Goal: Complete application form: Complete application form

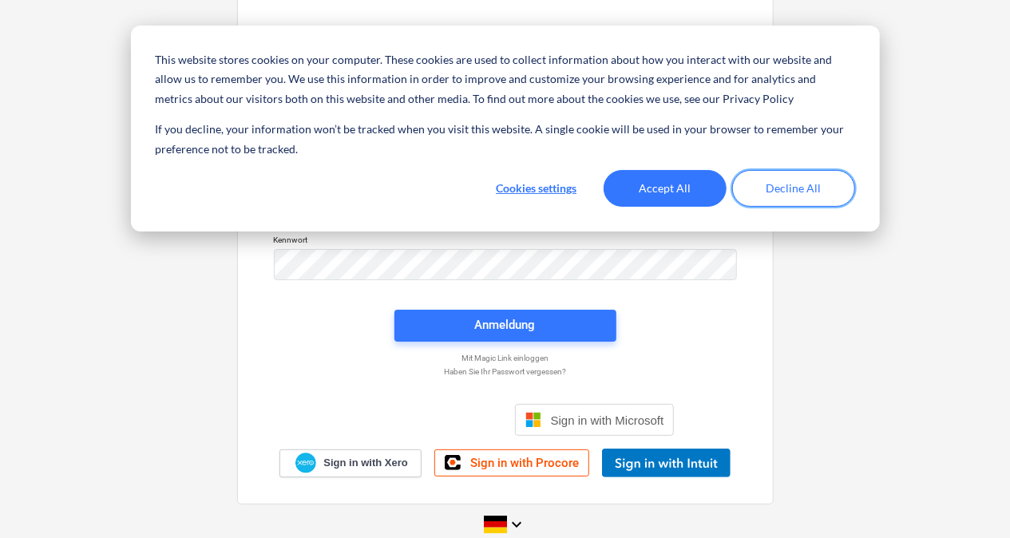
click at [789, 192] on button "Decline All" at bounding box center [793, 188] width 123 height 37
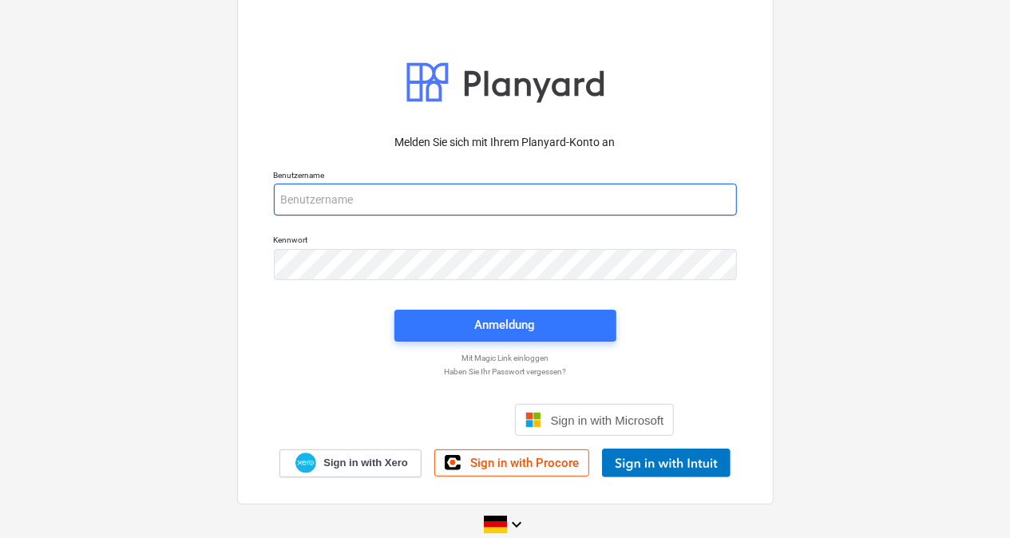
click at [418, 196] on input "email" at bounding box center [505, 200] width 463 height 32
type input "simon"
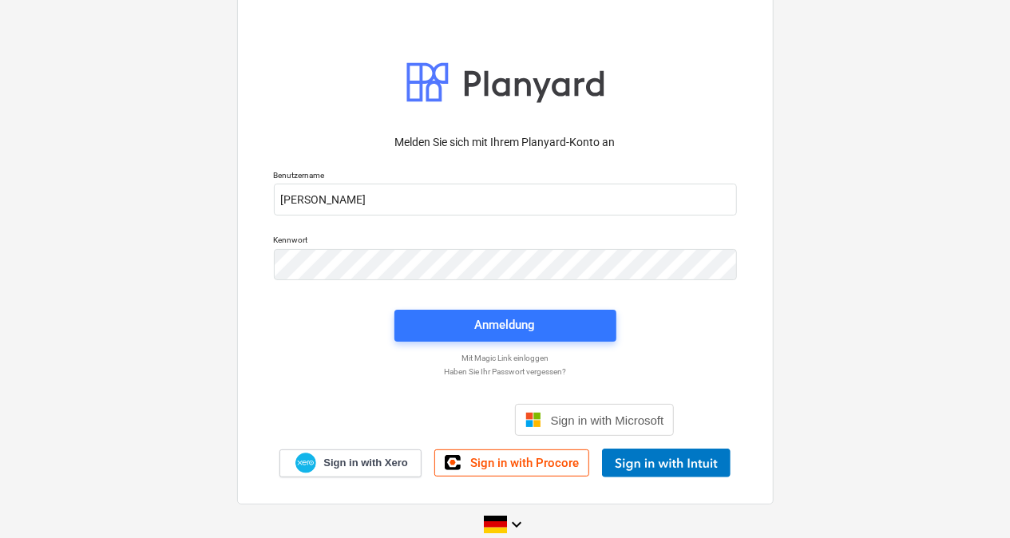
click at [244, 345] on div "Melden Sie sich mit Ihrem Planyard-Konto an Benutzername simon Kennwort Anmeldu…" at bounding box center [505, 249] width 537 height 511
click at [583, 430] on div "Sign in with Microsoft" at bounding box center [595, 420] width 160 height 32
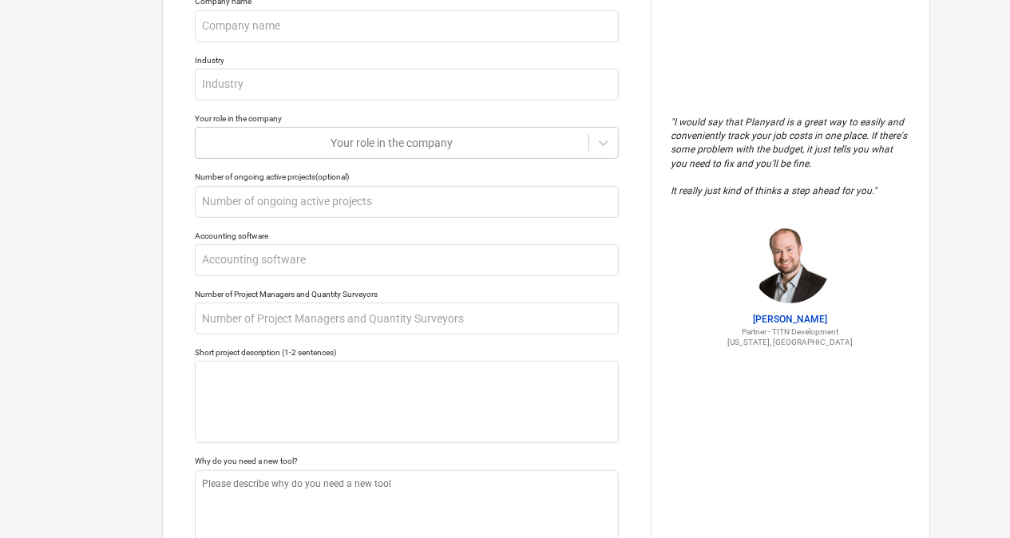
scroll to position [307, 0]
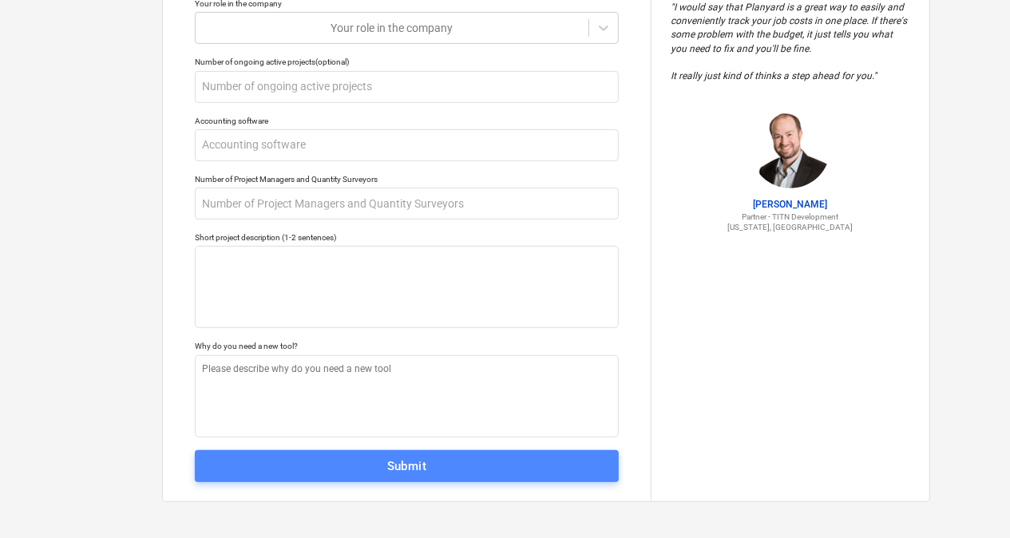
click at [508, 461] on span "Submit" at bounding box center [406, 466] width 389 height 21
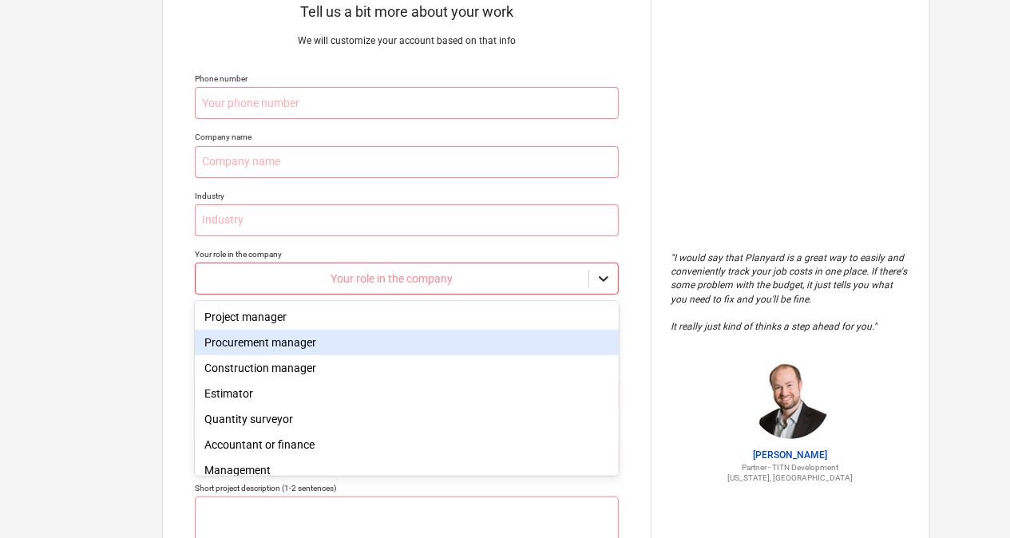
scroll to position [64, 0]
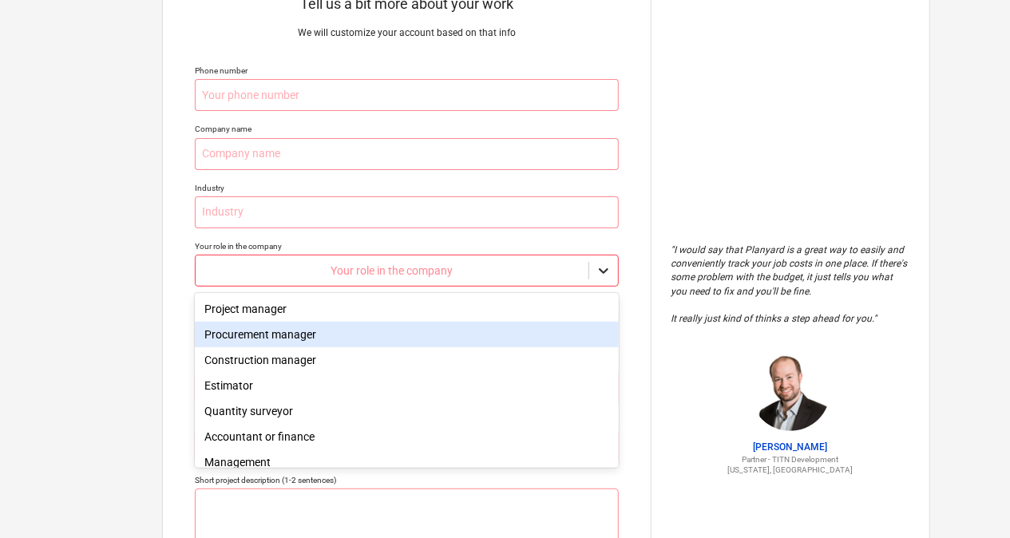
click at [600, 341] on body "Tell us a bit more about your work We will customize your account based on that…" at bounding box center [505, 205] width 1010 height 538
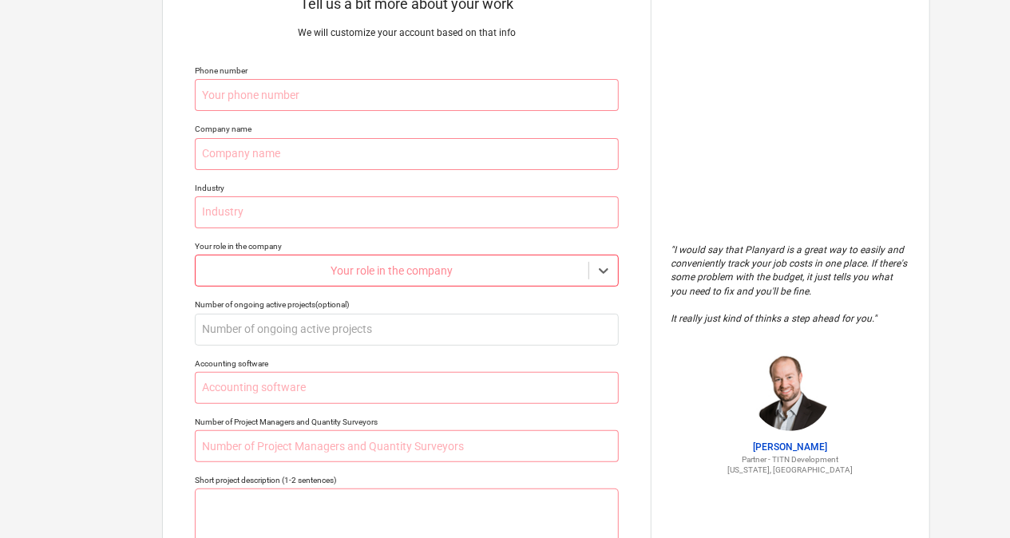
click at [607, 286] on div "Your role in the company" at bounding box center [407, 271] width 424 height 32
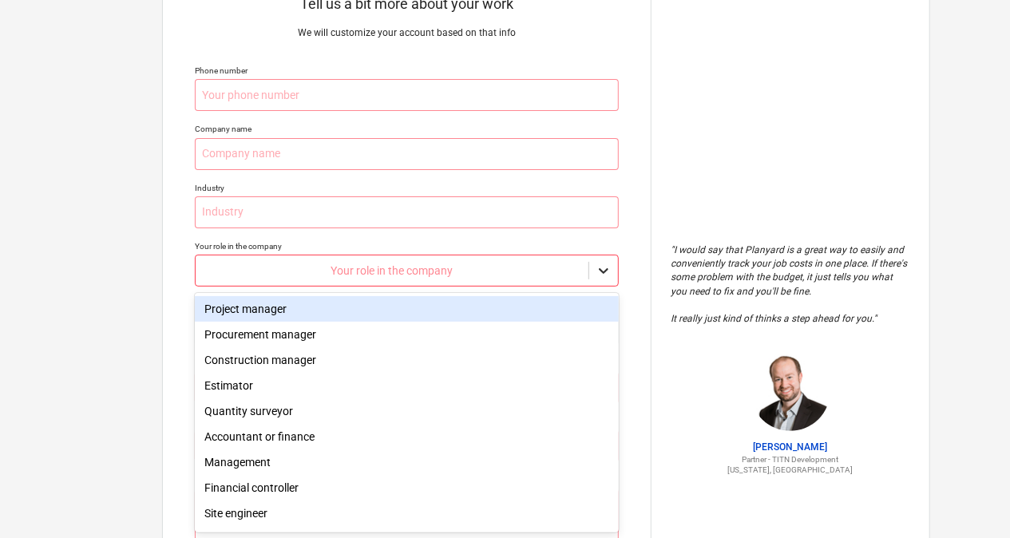
click at [606, 259] on div at bounding box center [603, 270] width 29 height 29
click at [534, 307] on div "Project manager" at bounding box center [407, 309] width 424 height 26
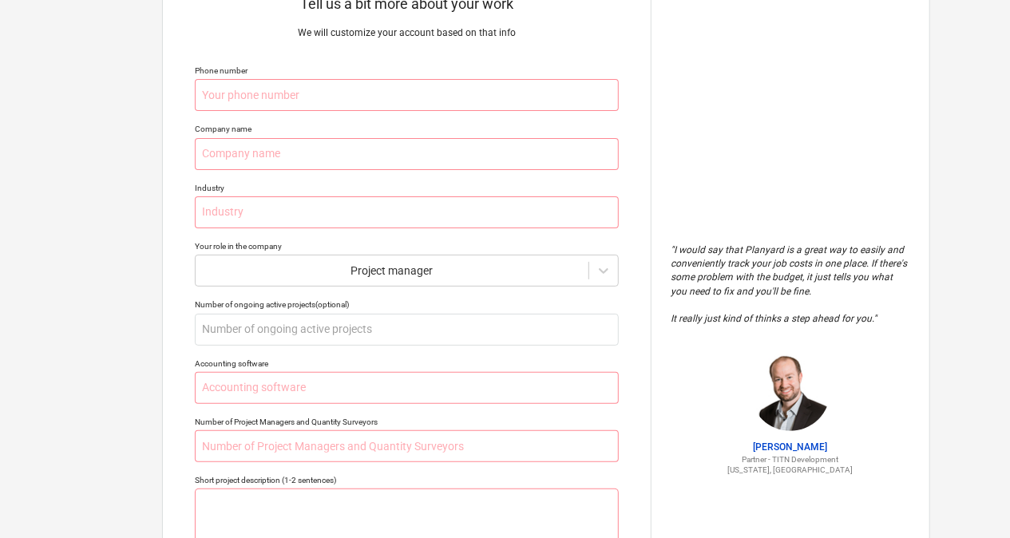
click at [505, 75] on p "Phone number" at bounding box center [407, 72] width 424 height 14
click at [420, 156] on input "text" at bounding box center [407, 154] width 424 height 32
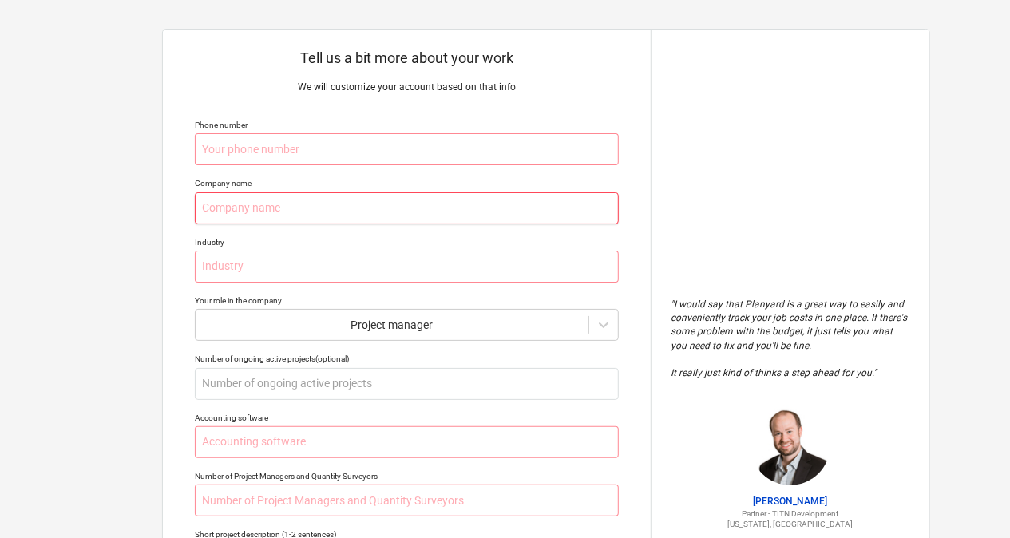
scroll to position [0, 0]
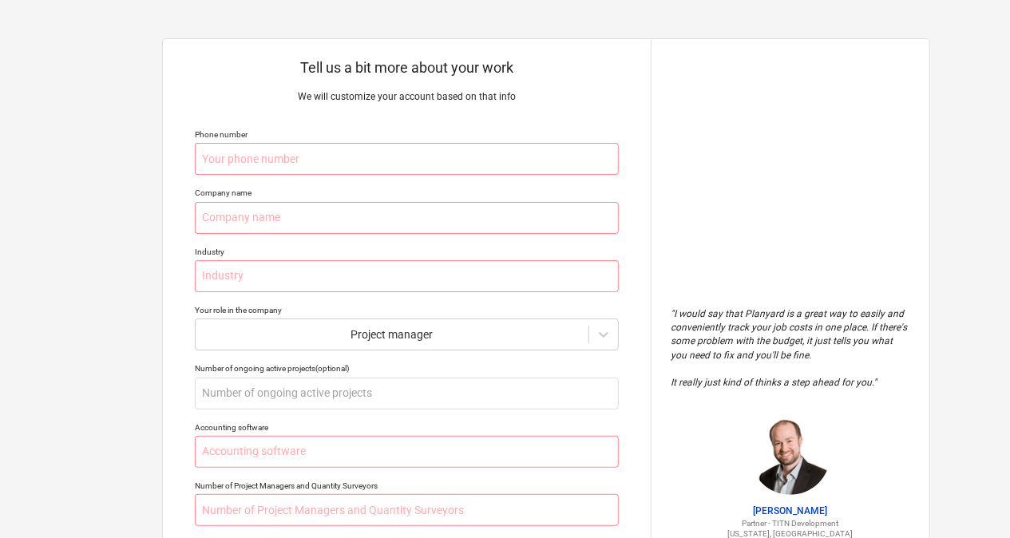
type textarea "x"
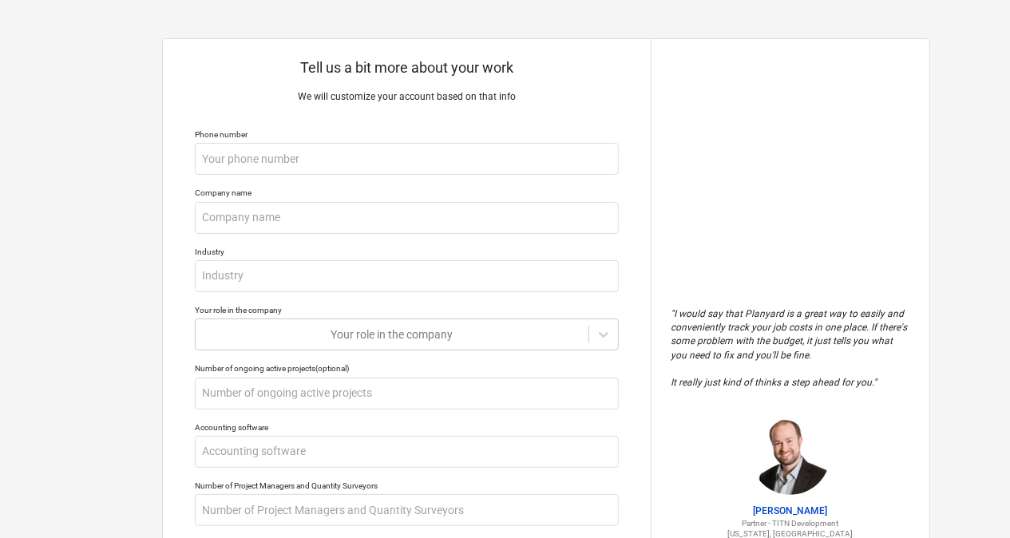
click at [473, 136] on div "Phone number" at bounding box center [407, 134] width 424 height 10
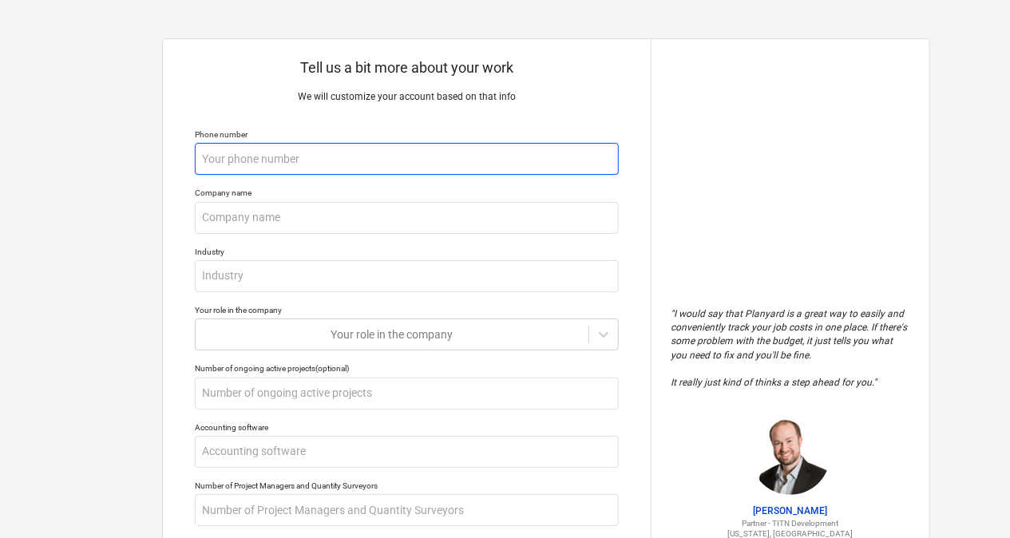
click at [461, 147] on input "text" at bounding box center [407, 159] width 424 height 32
type textarea "x"
type input "0"
type textarea "x"
type input "01"
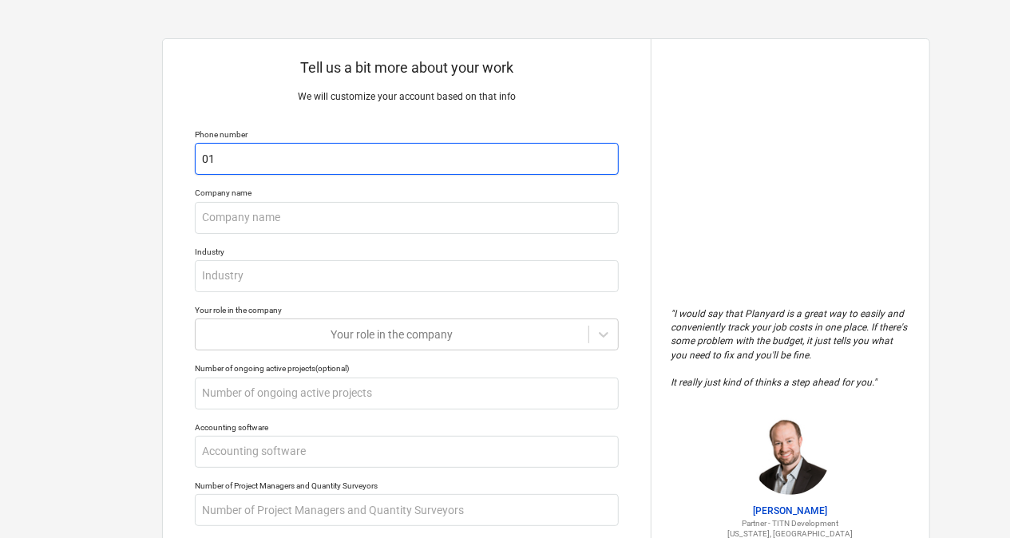
type textarea "x"
type input "016"
type textarea "x"
type input "0163"
type textarea "x"
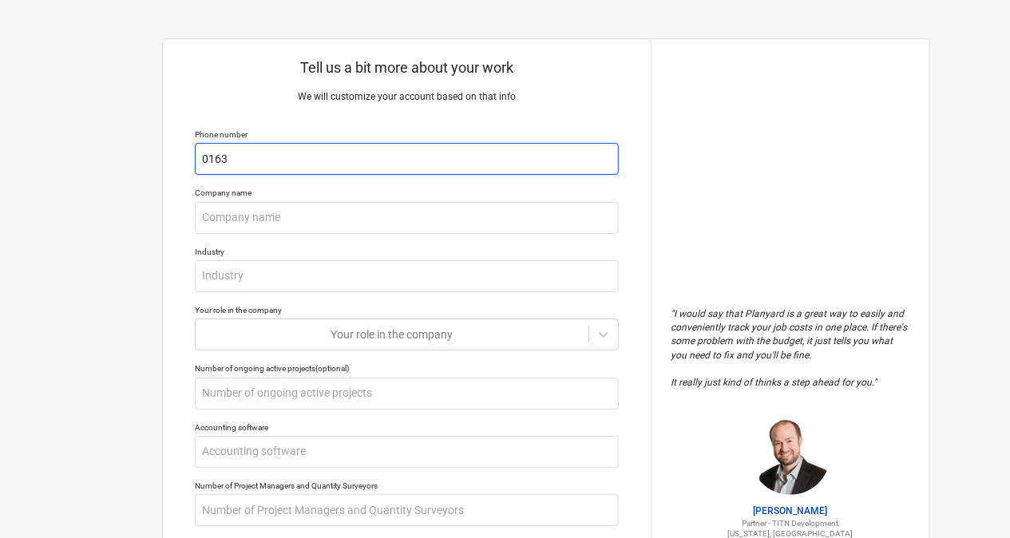
type input "01631"
type textarea "x"
type input "016313"
type textarea "x"
type input "0163131"
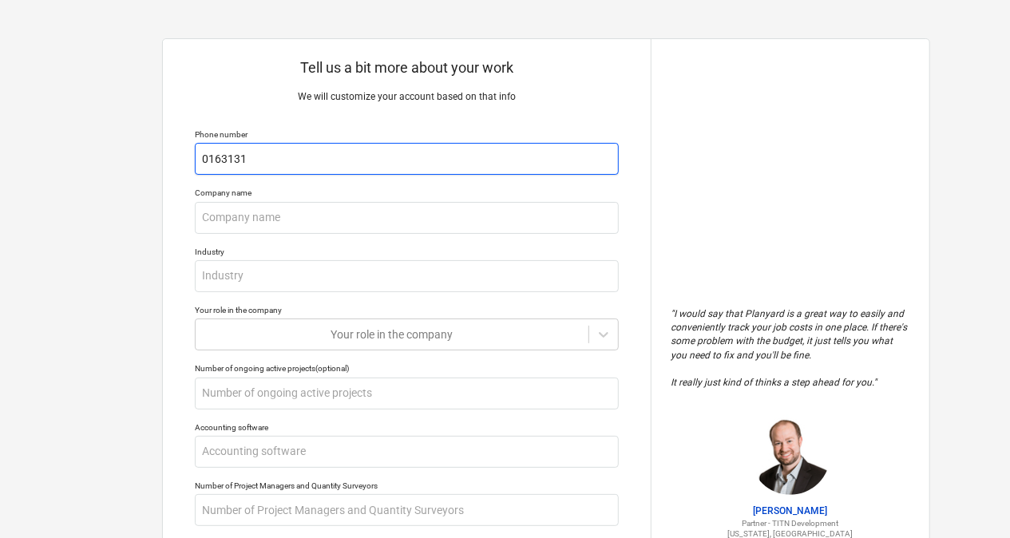
type textarea "x"
type input "01631315"
type textarea "x"
type input "016313158"
type textarea "x"
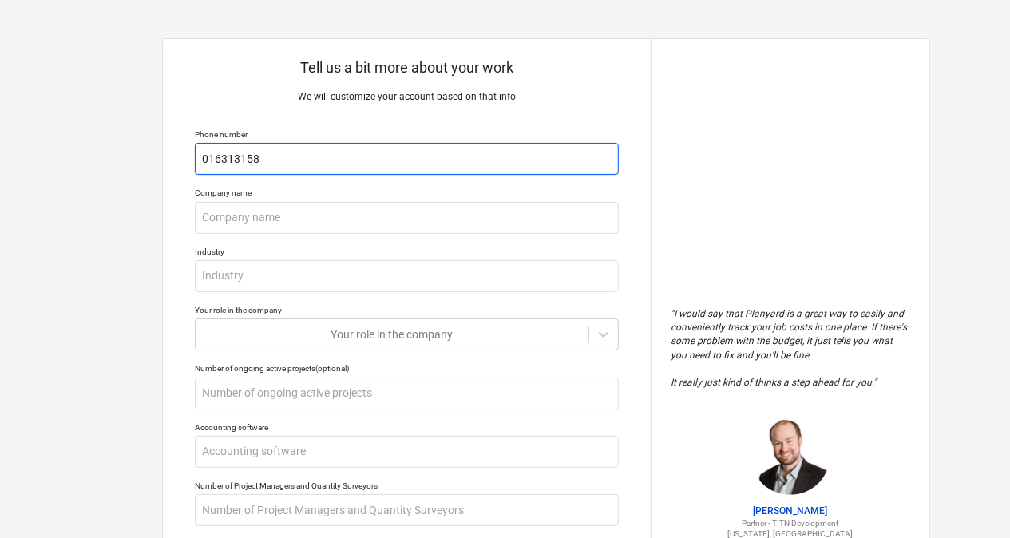
type input "0163131589"
type textarea "x"
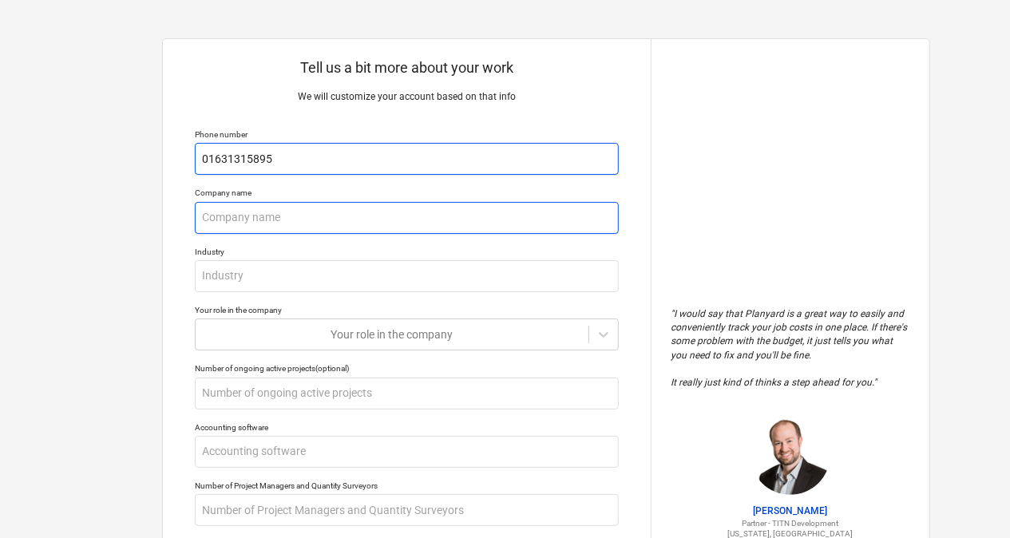
type input "01631315895"
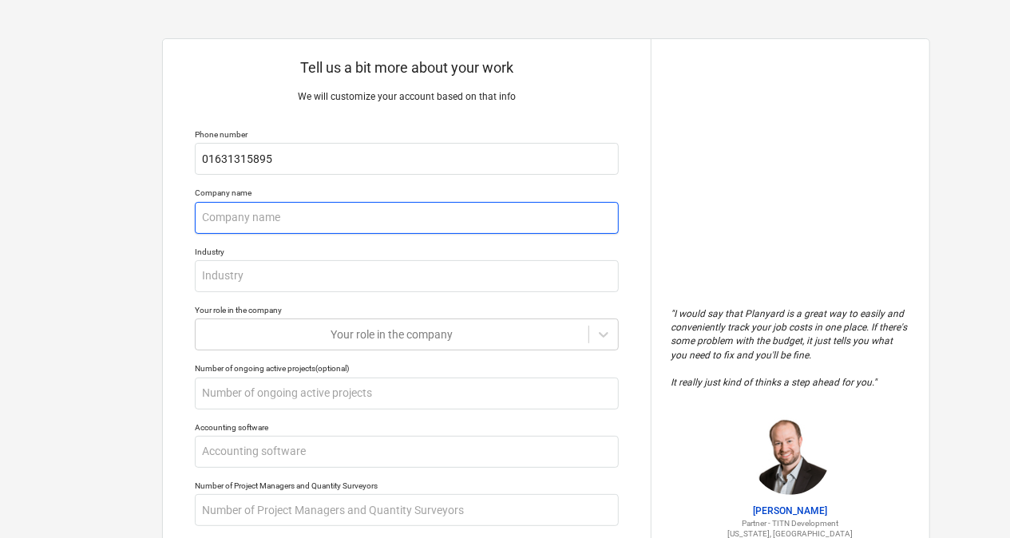
click at [398, 233] on div "Tell us a bit more about your work We will customize your account based on that…" at bounding box center [407, 423] width 488 height 769
click at [427, 216] on input "text" at bounding box center [407, 218] width 424 height 32
type textarea "x"
type input "G"
type textarea "x"
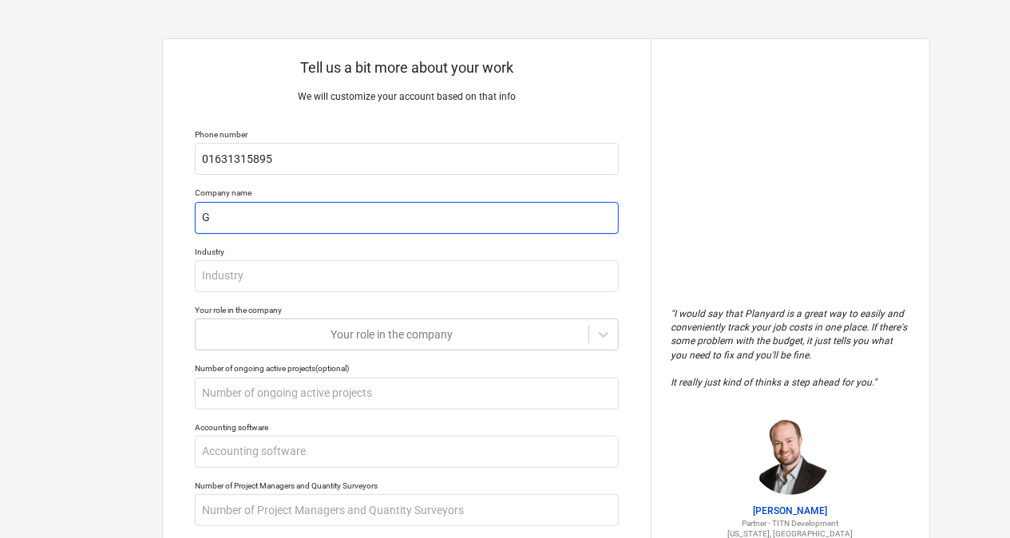
type input "Ga"
type textarea "x"
type input "Gal"
type textarea "x"
type input "Gali"
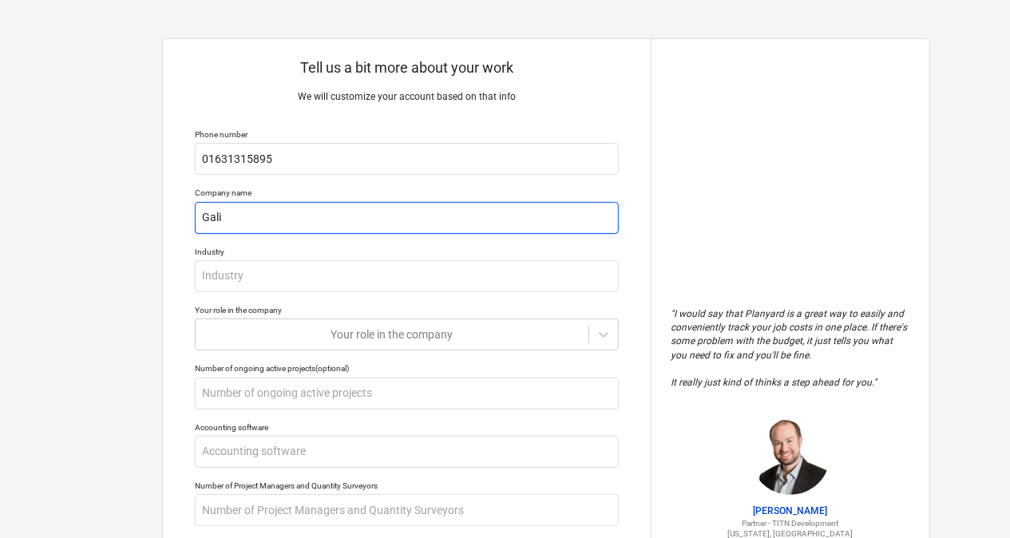
type textarea "x"
type input "Galil"
type textarea "x"
type input "Galile"
type textarea "x"
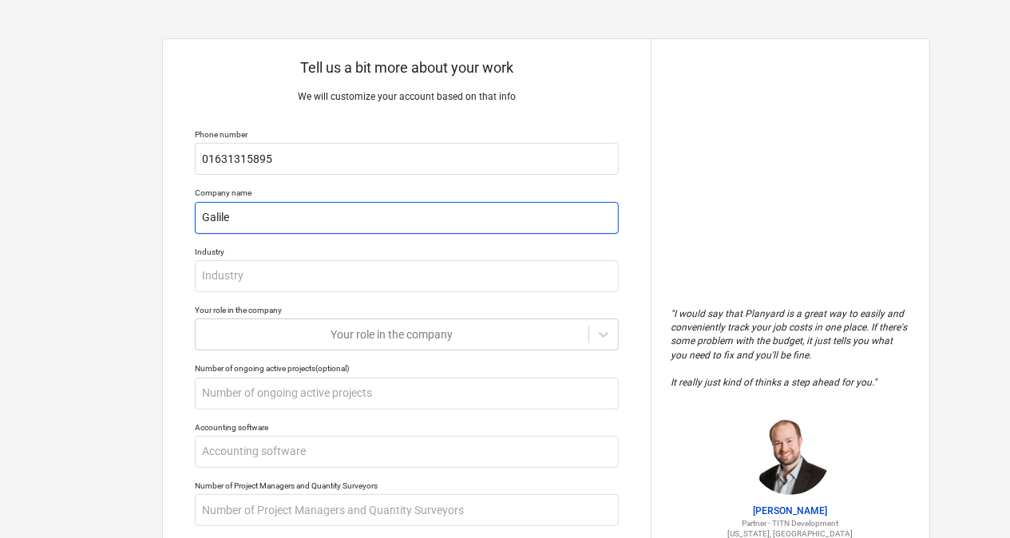
type input "Galileo"
type textarea "x"
type input "Galileo"
type textarea "x"
type input "Galileo E"
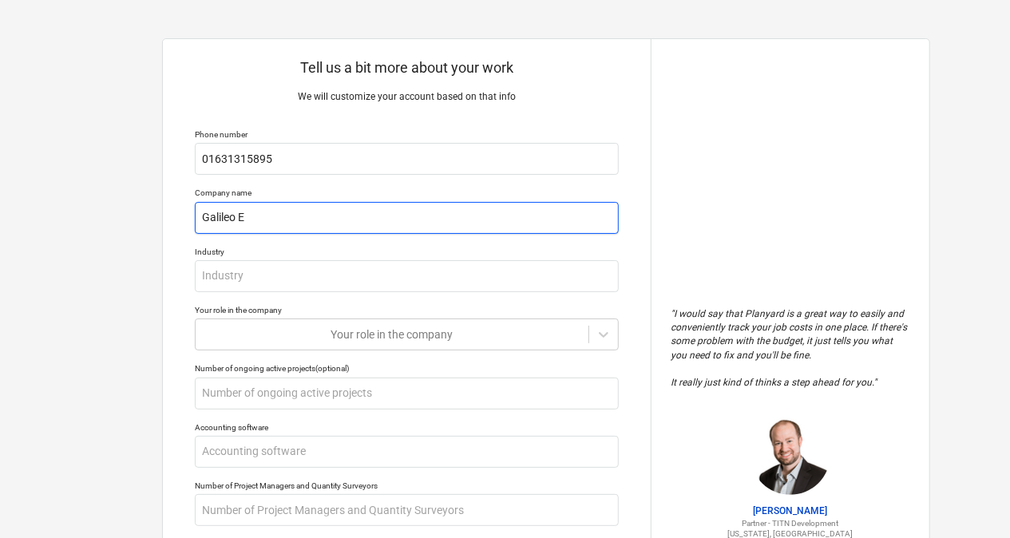
type textarea "x"
type input "Galileo Em"
type textarea "x"
type input "Galileo Emp"
type textarea "x"
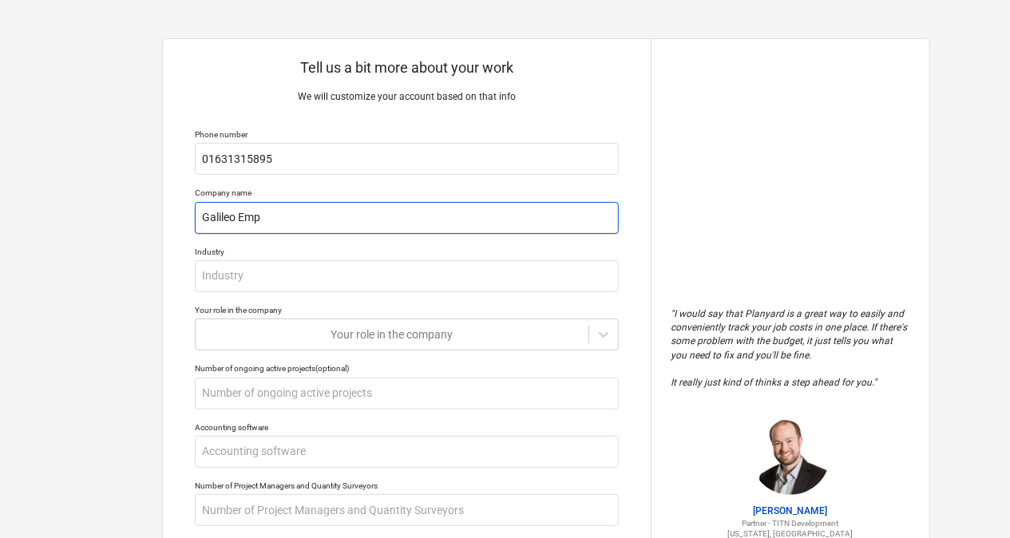
type input "Galileo Empo"
type textarea "x"
type input "Galileo Empow"
type textarea "x"
type input "Galileo Empowe"
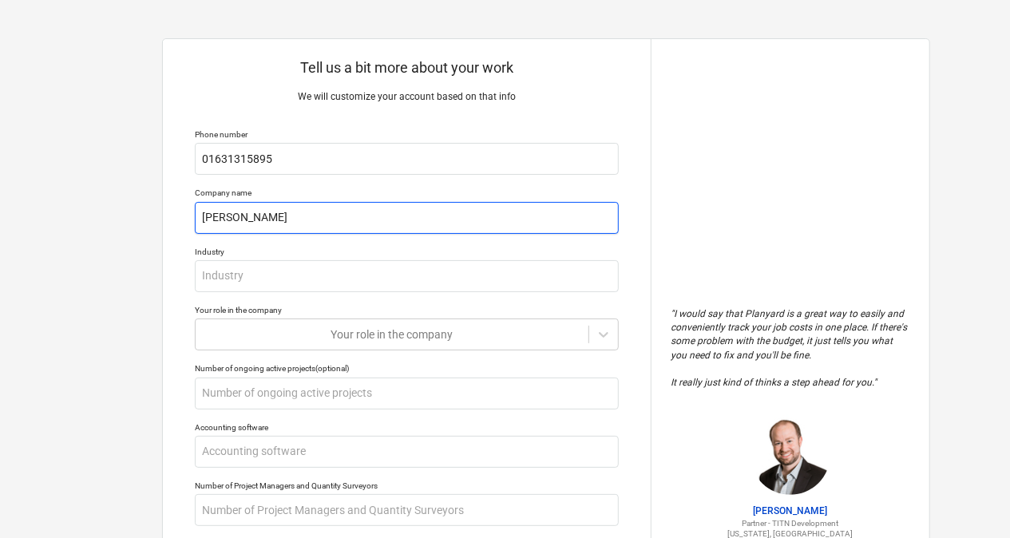
type textarea "x"
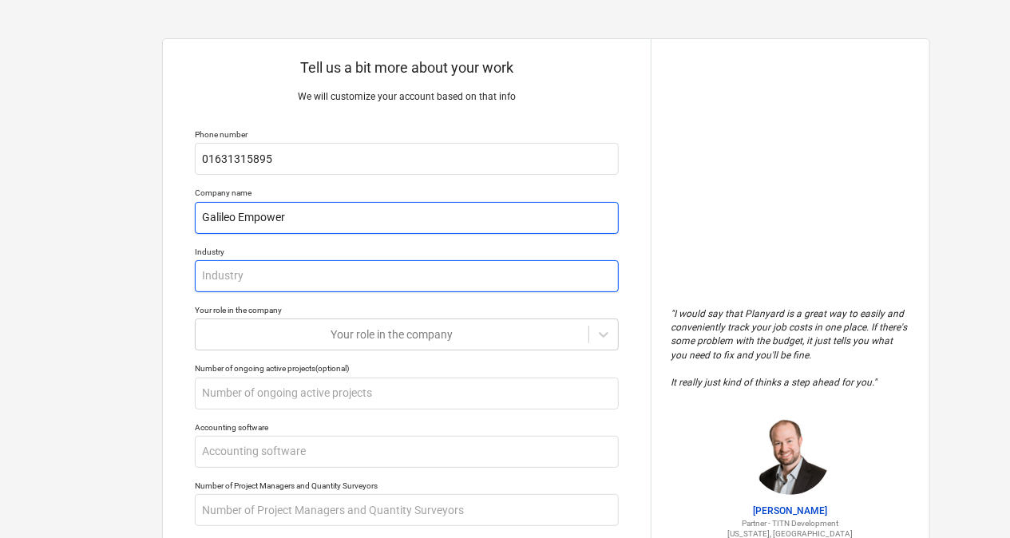
type input "Galileo Empower"
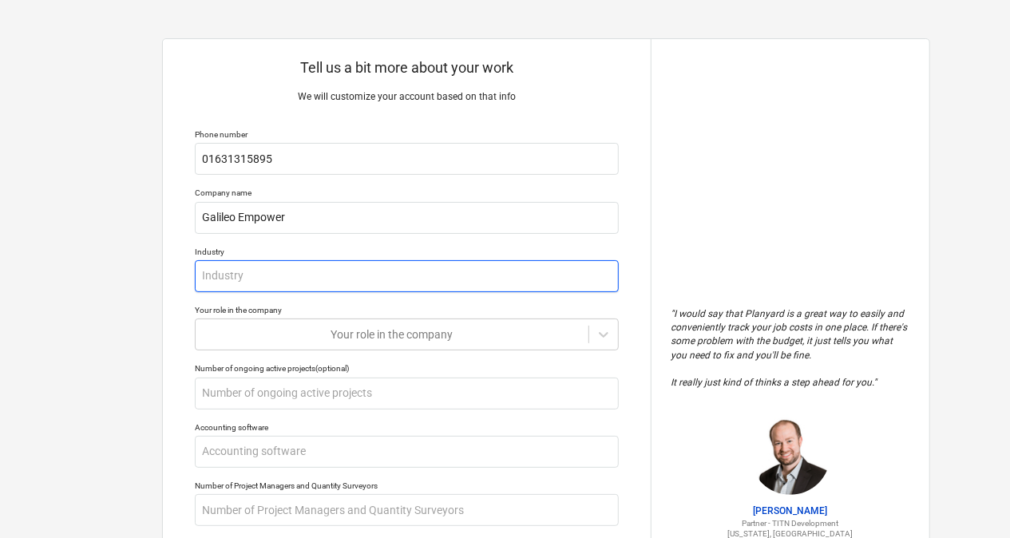
click at [382, 279] on input "text" at bounding box center [407, 276] width 424 height 32
type textarea "x"
type input "R"
type textarea "x"
type input "RE"
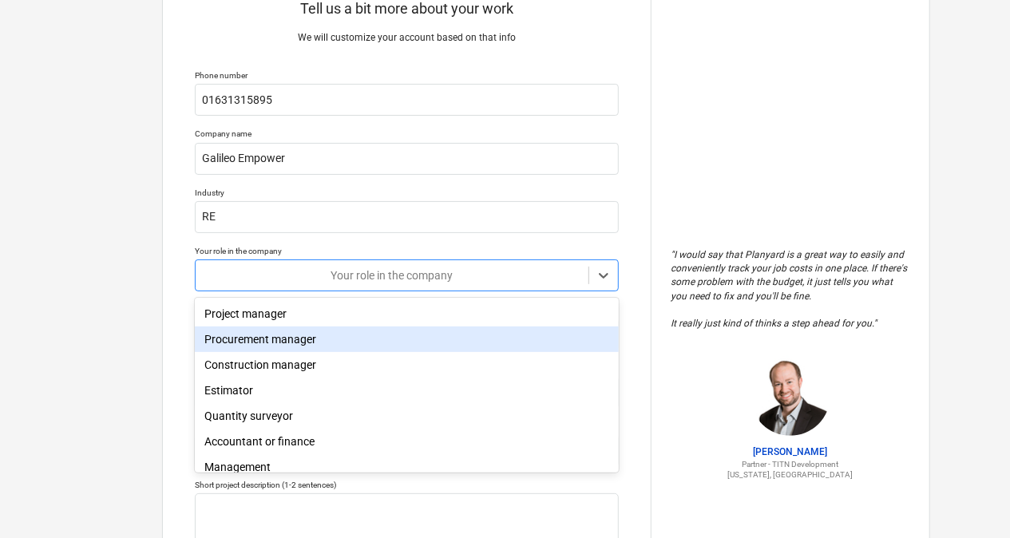
scroll to position [64, 0]
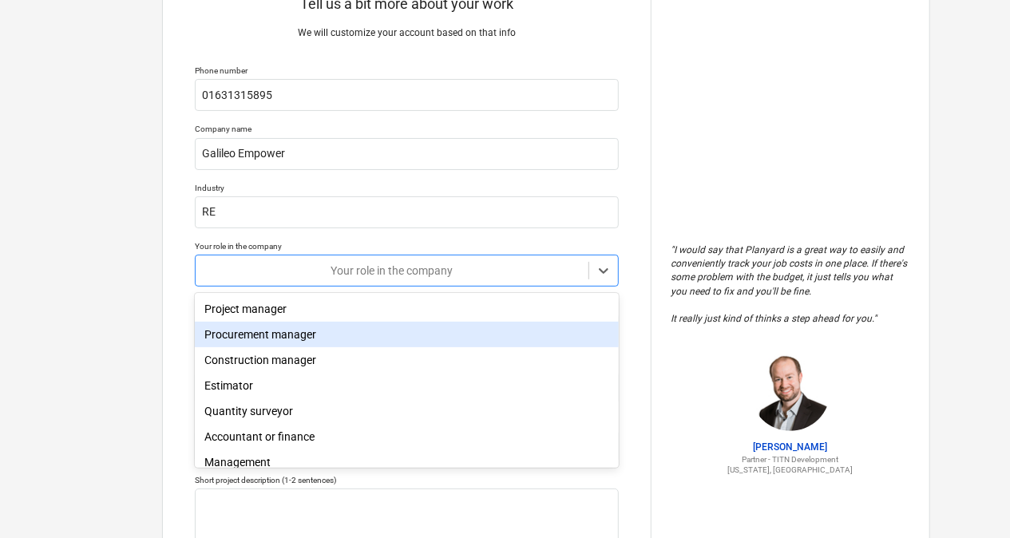
click at [367, 331] on body "Tell us a bit more about your work We will customize your account based on that…" at bounding box center [505, 205] width 1010 height 538
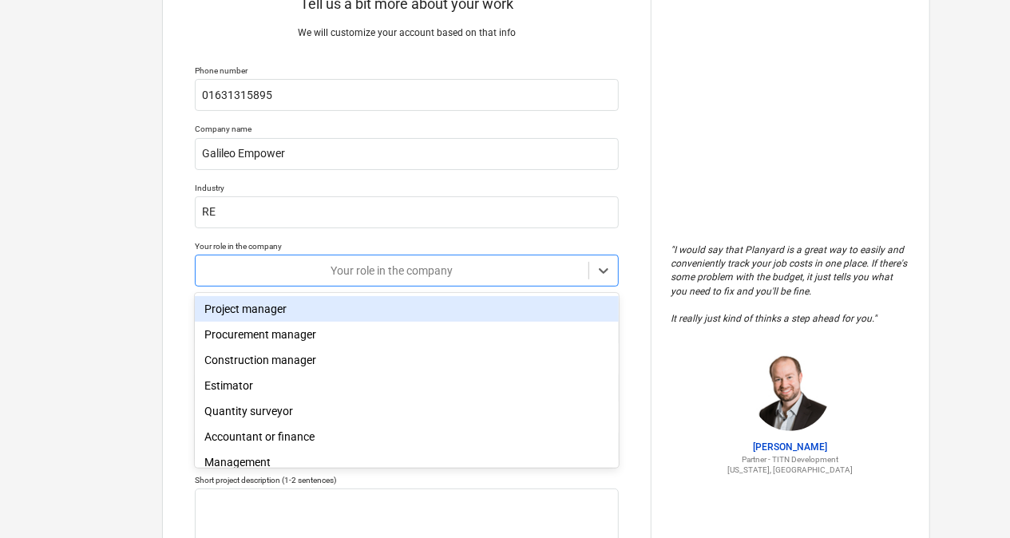
click at [394, 305] on div "Project manager" at bounding box center [407, 309] width 424 height 26
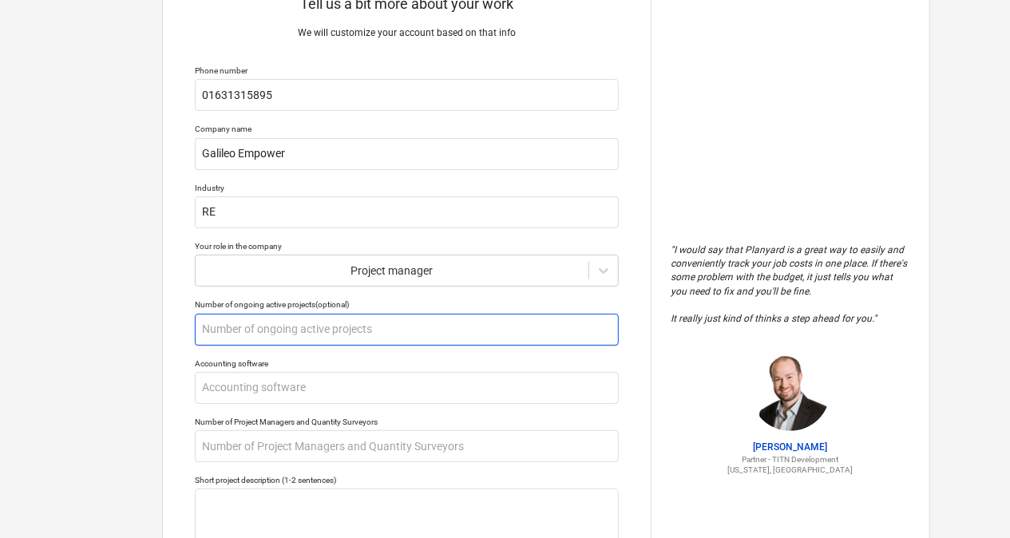
click at [370, 337] on input "text" at bounding box center [407, 330] width 424 height 32
type textarea "x"
type input "2"
type textarea "x"
type input "20"
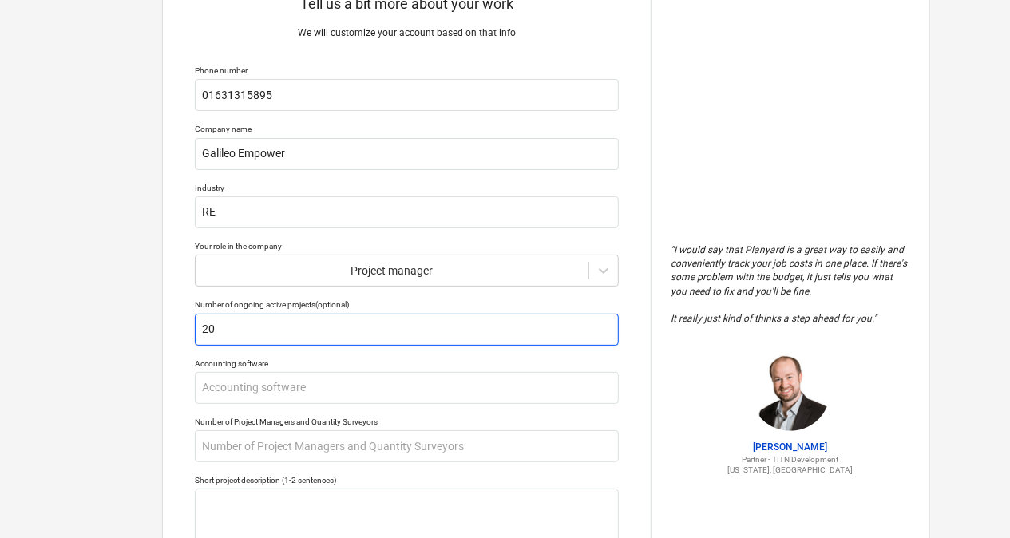
type textarea "x"
type input "200"
type textarea "x"
type input "2000"
type textarea "x"
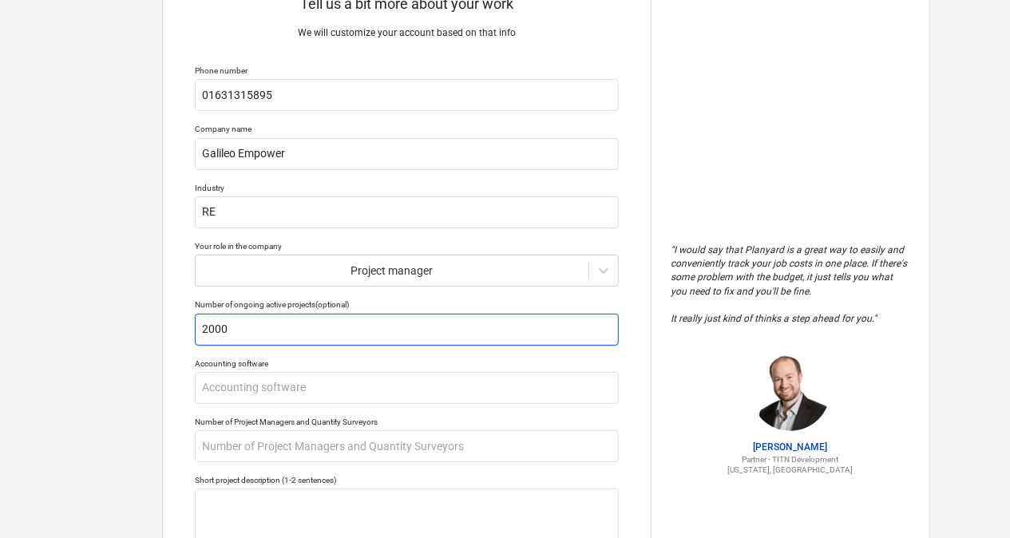
type input "200"
type textarea "x"
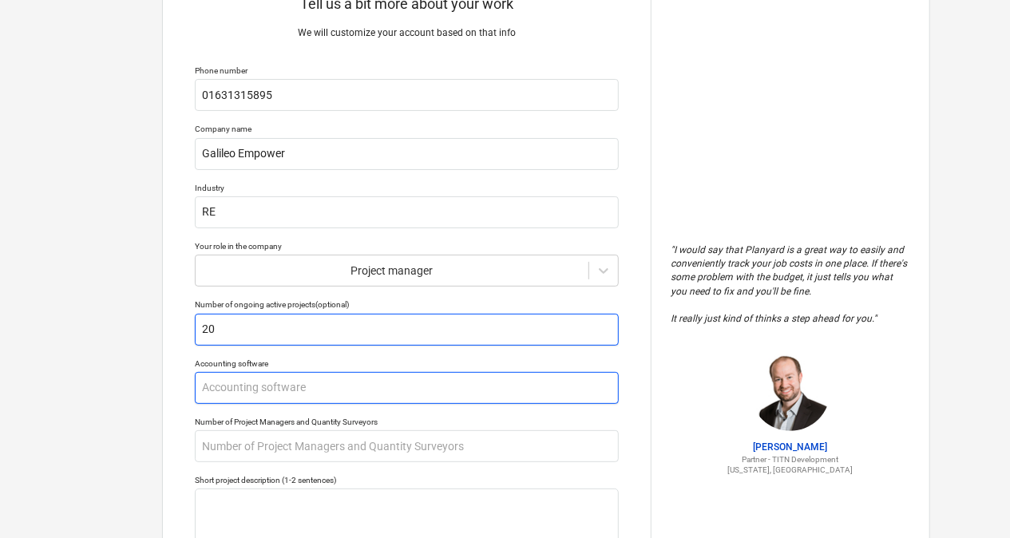
type input "20"
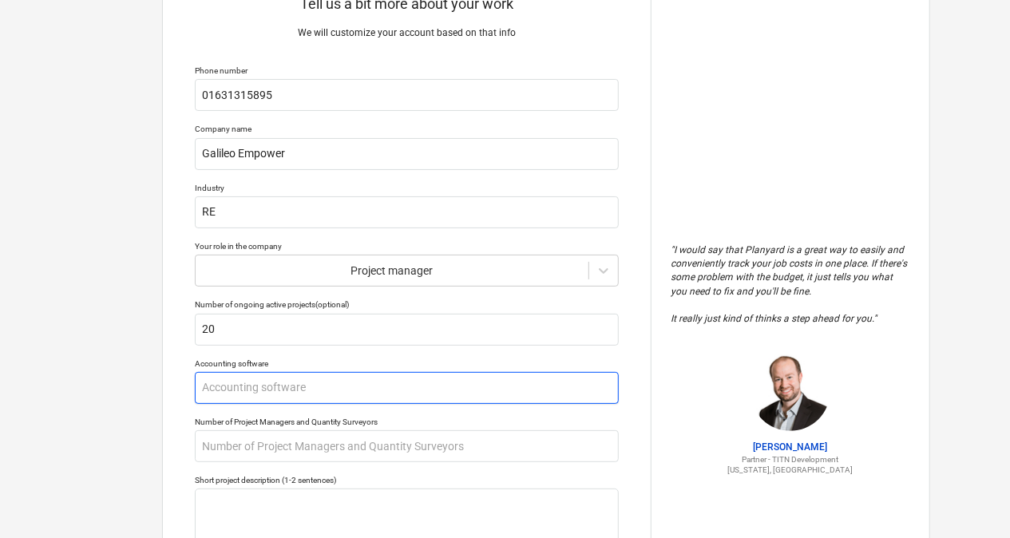
click at [310, 389] on input "text" at bounding box center [407, 388] width 424 height 32
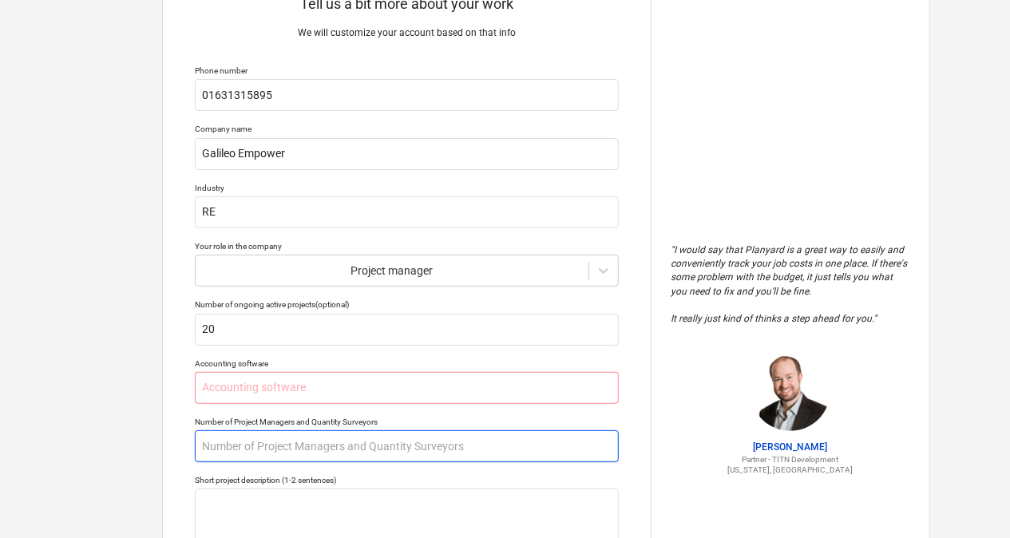
click at [301, 444] on input "text" at bounding box center [407, 446] width 424 height 32
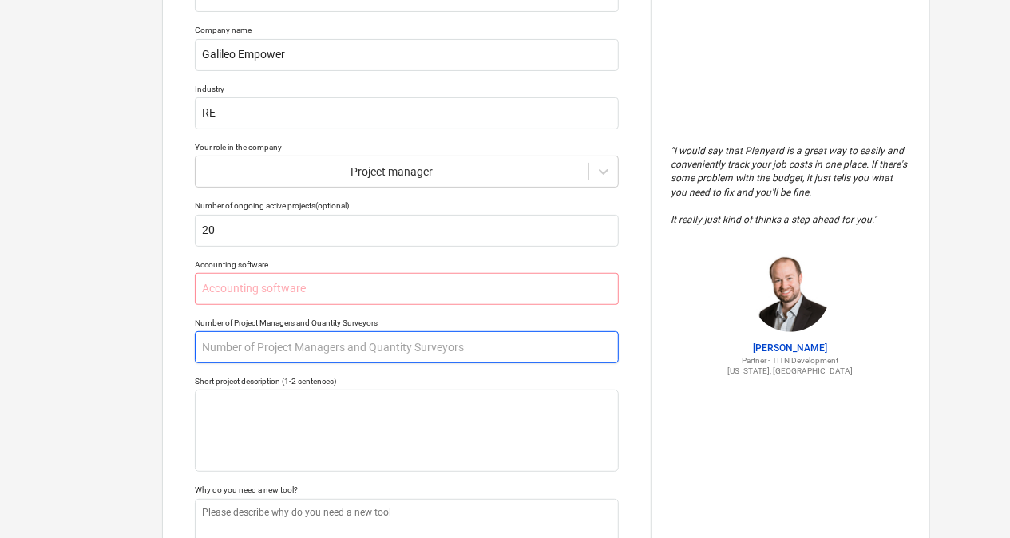
scroll to position [169, 0]
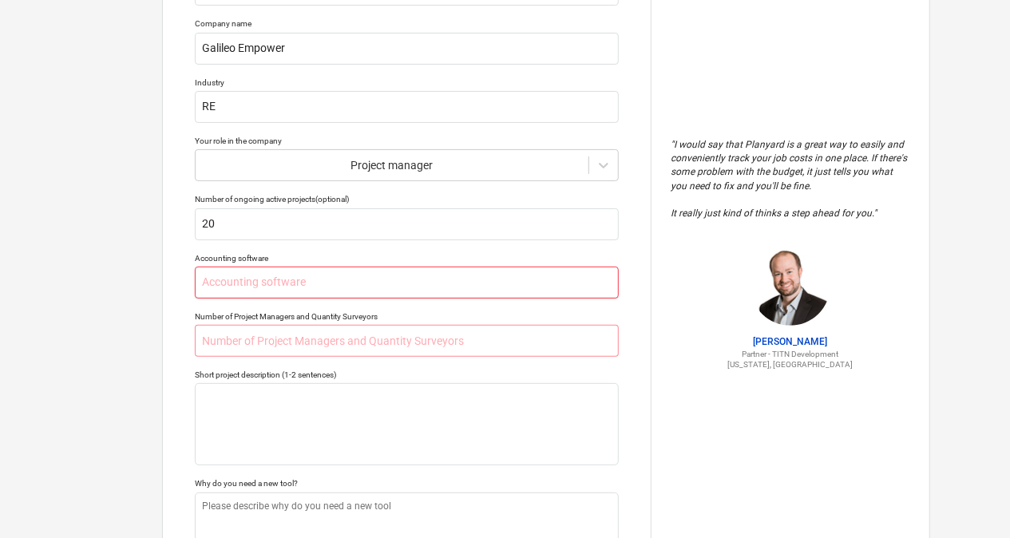
click at [362, 283] on input "text" at bounding box center [407, 283] width 424 height 32
type textarea "x"
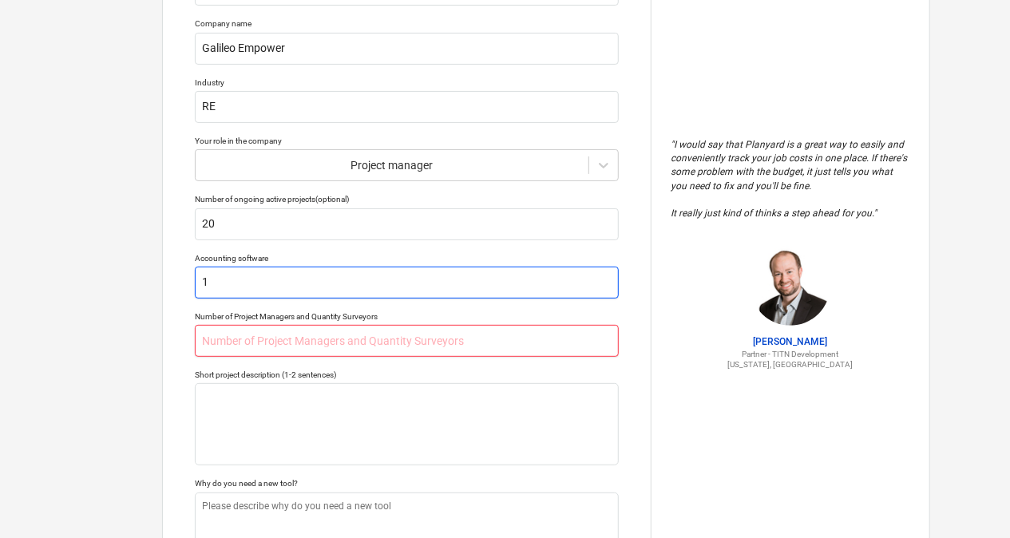
type input "1"
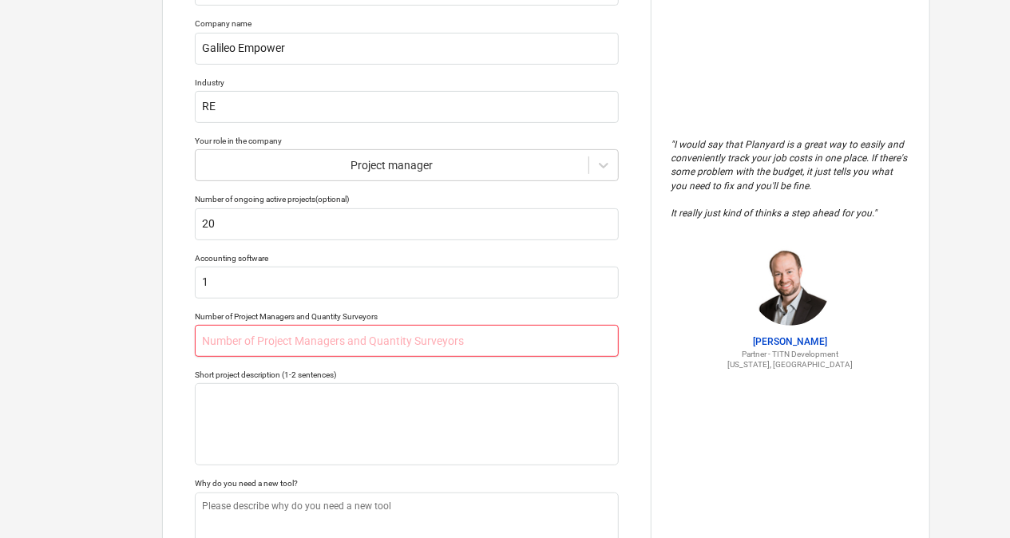
click at [361, 339] on input "text" at bounding box center [407, 341] width 424 height 32
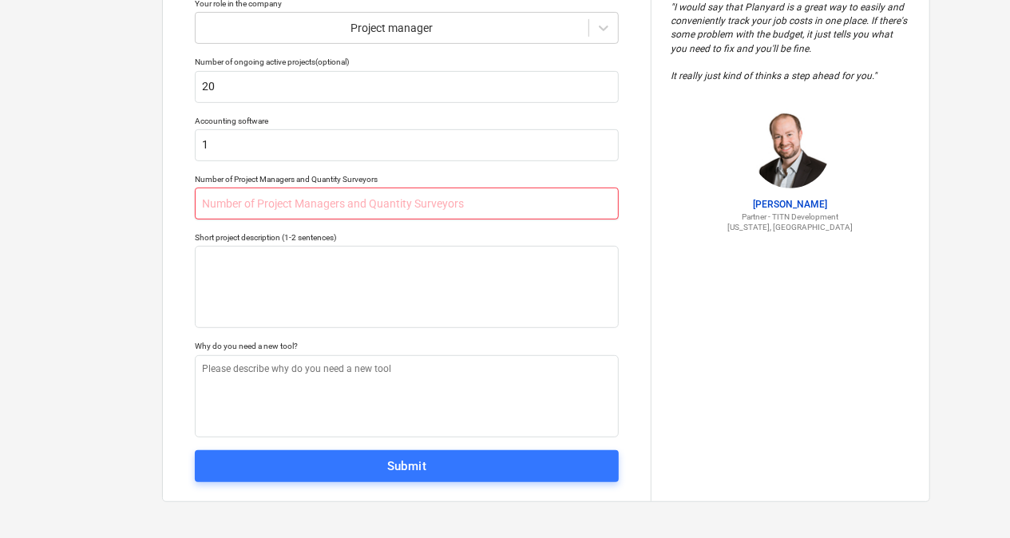
scroll to position [0, 0]
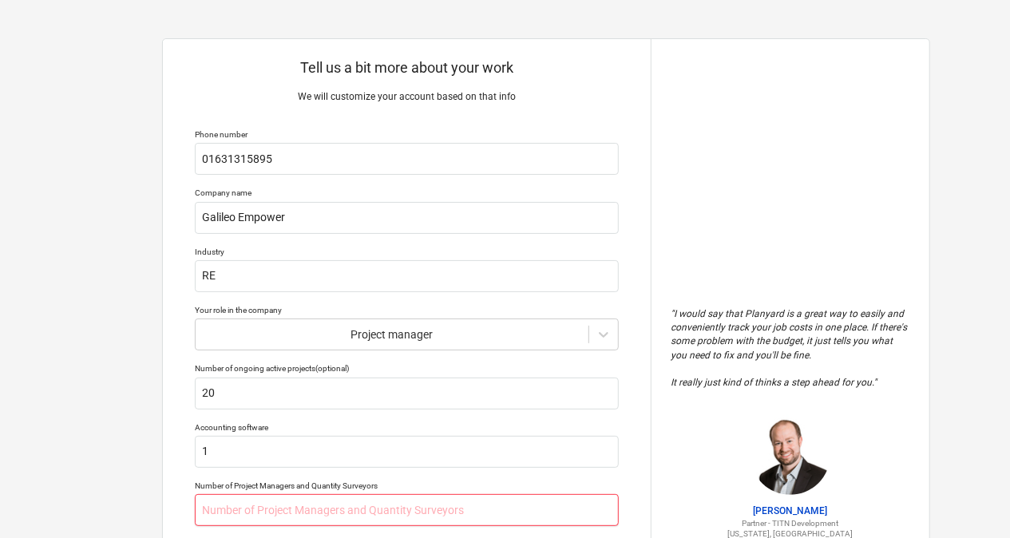
type textarea "x"
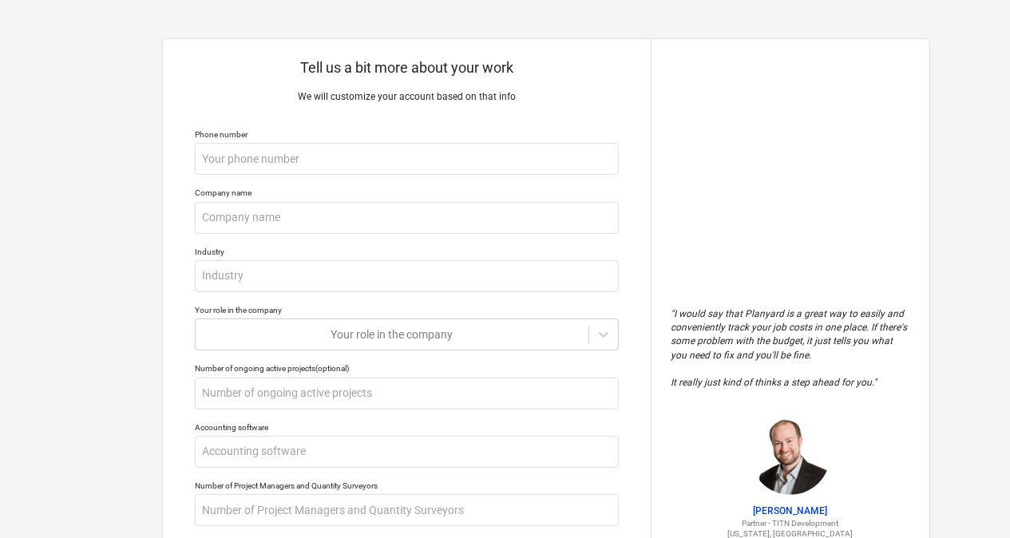
click at [82, 129] on div "Tell us a bit more about your work We will customize your account based on that…" at bounding box center [546, 423] width 1092 height 847
